Goal: Transaction & Acquisition: Purchase product/service

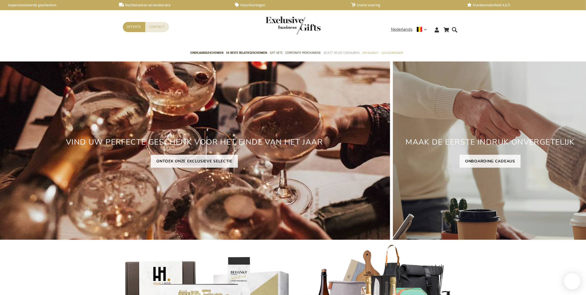
scroll to position [0, 0]
click at [330, 51] on span "Select Keuze Cadeaubon" at bounding box center [342, 53] width 36 height 6
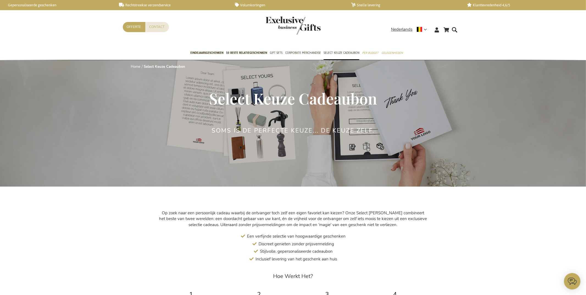
click at [211, 99] on span "Select Keuze Cadeaubon" at bounding box center [293, 98] width 168 height 20
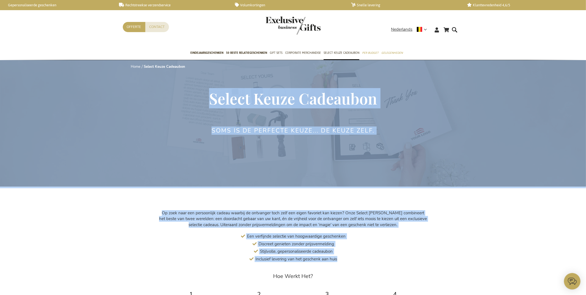
drag, startPoint x: 210, startPoint y: 99, endPoint x: 363, endPoint y: 262, distance: 223.1
copy main "Select Keuze Cadeaubon Soms is de perfecte keuze... de keuze zelf. Merk Exclusi…"
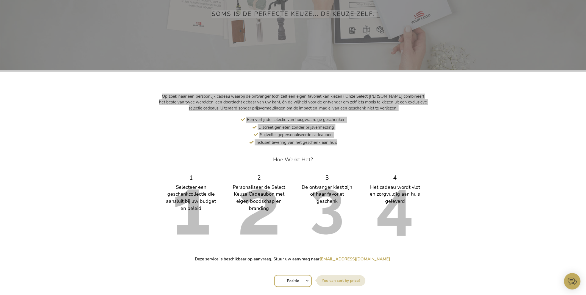
scroll to position [237, 0]
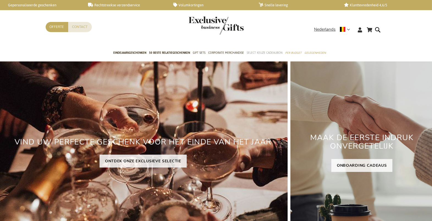
click at [258, 53] on span "Select Keuze Cadeaubon" at bounding box center [264, 53] width 36 height 6
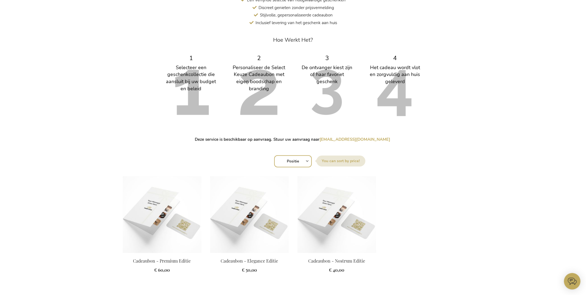
click at [241, 138] on strong "Deze service is beschikbaar op aanvraag. Stuur uw aanvraag naar [EMAIL_ADDRESS]…" at bounding box center [293, 139] width 196 height 5
click at [241, 138] on strong "Deze service is beschikbaar op aanvraag. Stuur uw aanvraag naar klantendienst@e…" at bounding box center [293, 139] width 196 height 5
click at [240, 138] on strong "Deze service is beschikbaar op aanvraag. Stuur uw aanvraag naar klantendienst@e…" at bounding box center [293, 139] width 196 height 5
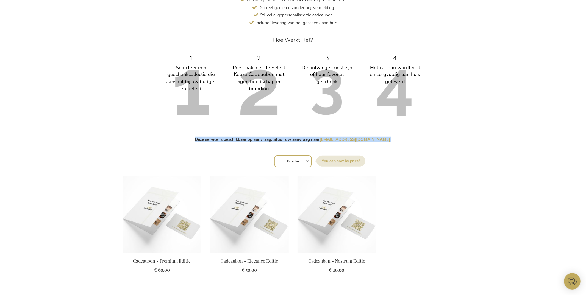
click at [240, 138] on strong "Deze service is beschikbaar op aanvraag. Stuur uw aanvraag naar klantendienst@e…" at bounding box center [293, 139] width 196 height 5
copy strong "Deze service is beschikbaar op aanvraag. Stuur uw aanvraag naar klantendienst@e…"
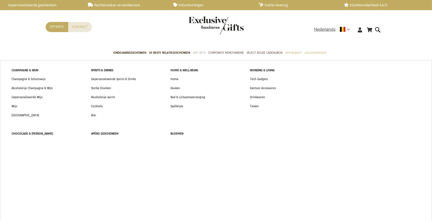
click at [199, 52] on span "Gift Sets" at bounding box center [199, 53] width 13 height 6
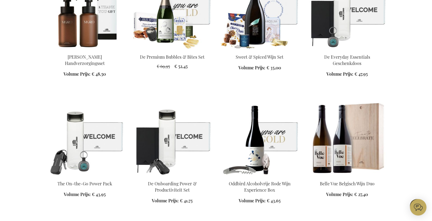
scroll to position [393, 0]
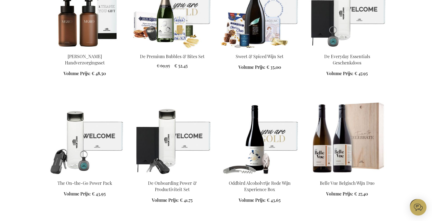
click at [188, 27] on img at bounding box center [172, 10] width 79 height 77
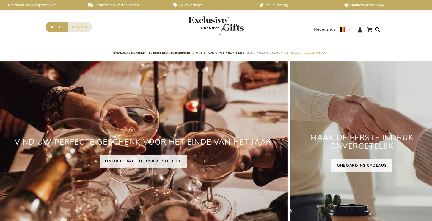
click at [263, 51] on span "Select Keuze Cadeaubon" at bounding box center [264, 53] width 36 height 6
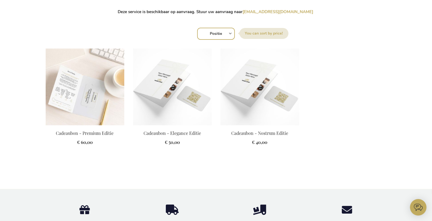
click at [105, 87] on img at bounding box center [85, 87] width 79 height 77
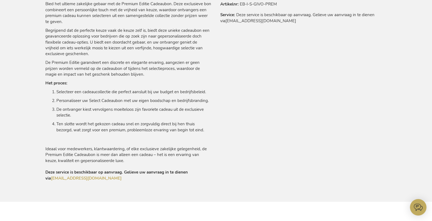
scroll to position [328, 0]
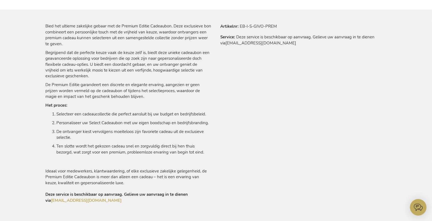
drag, startPoint x: 45, startPoint y: 25, endPoint x: 141, endPoint y: 200, distance: 199.7
copy div "Bied het ultieme zakelijke gebaar met de Premium Editie Cadeaubon. Deze exclusi…"
click at [314, 65] on div "Bied het ultieme zakelijke gebaar met de Premium Editie Cadeaubon. Deze exclusi…" at bounding box center [216, 123] width 341 height 201
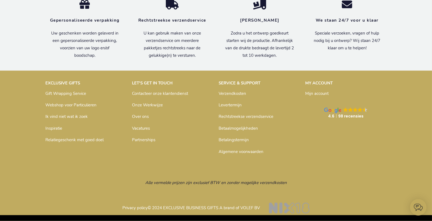
click at [52, 130] on link "Inspiratie" at bounding box center [54, 128] width 17 height 5
click at [55, 129] on link "Inspiratie" at bounding box center [54, 128] width 17 height 5
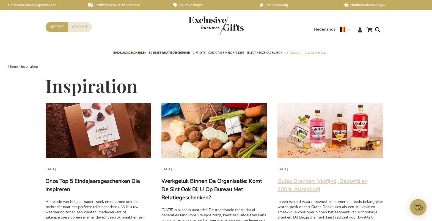
drag, startPoint x: 327, startPoint y: 182, endPoint x: 333, endPoint y: 184, distance: 6.2
click at [327, 182] on link "Gutss Dranken: Verfijnd, Gedurfd en 100% Alcoholvrij" at bounding box center [322, 186] width 90 height 16
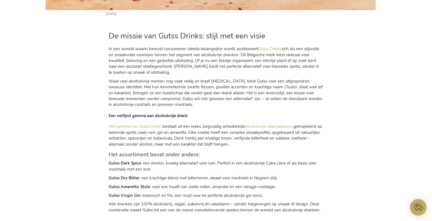
scroll to position [292, 0]
